Goal: Navigation & Orientation: Go to known website

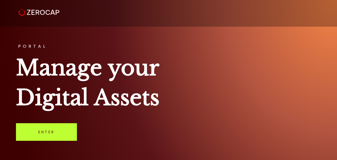
click at [43, 130] on link "Enter" at bounding box center [46, 132] width 61 height 18
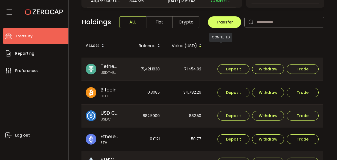
scroll to position [128, 0]
